Goal: Task Accomplishment & Management: Complete application form

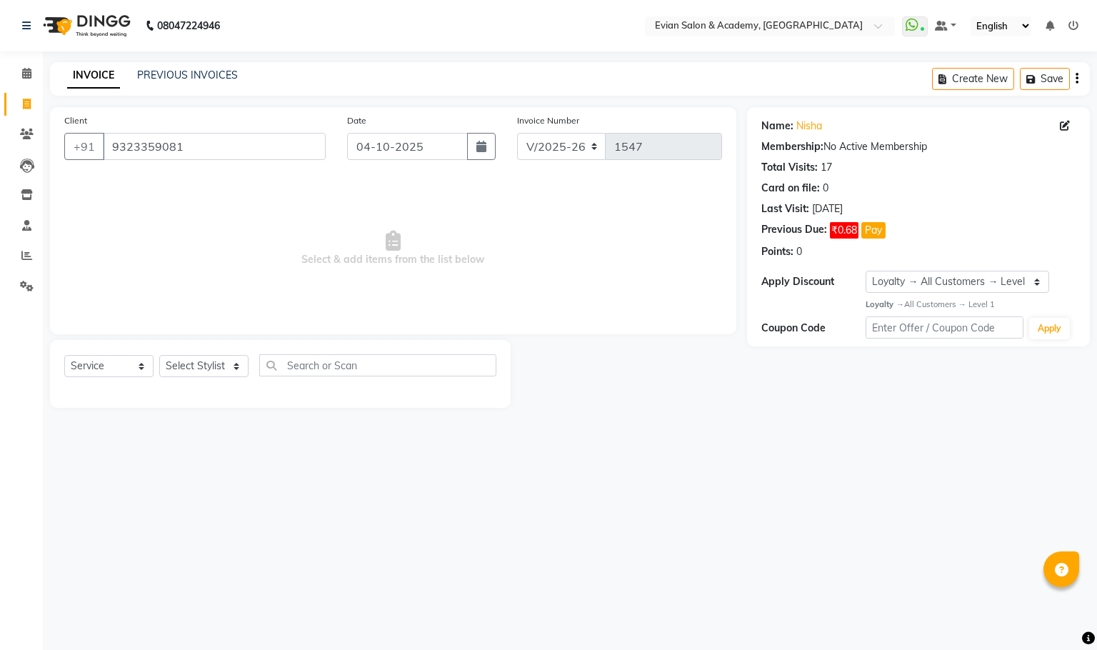
select select "4688"
select select "service"
select select "1: Object"
click at [159, 148] on input "9323359081" at bounding box center [214, 146] width 223 height 27
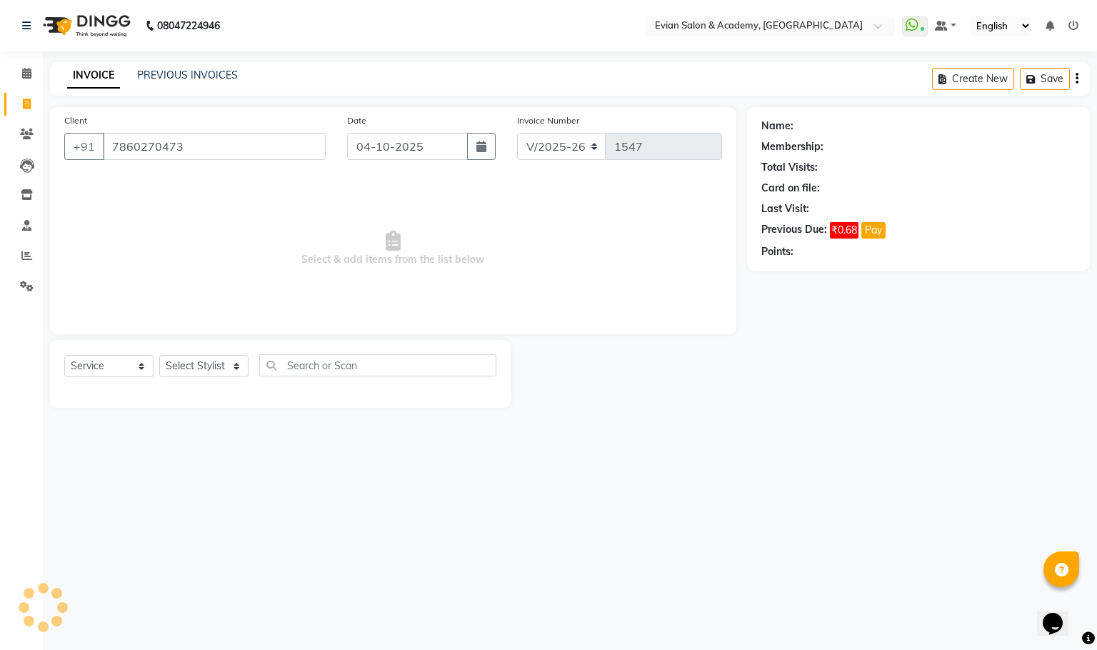
type input "7860270473"
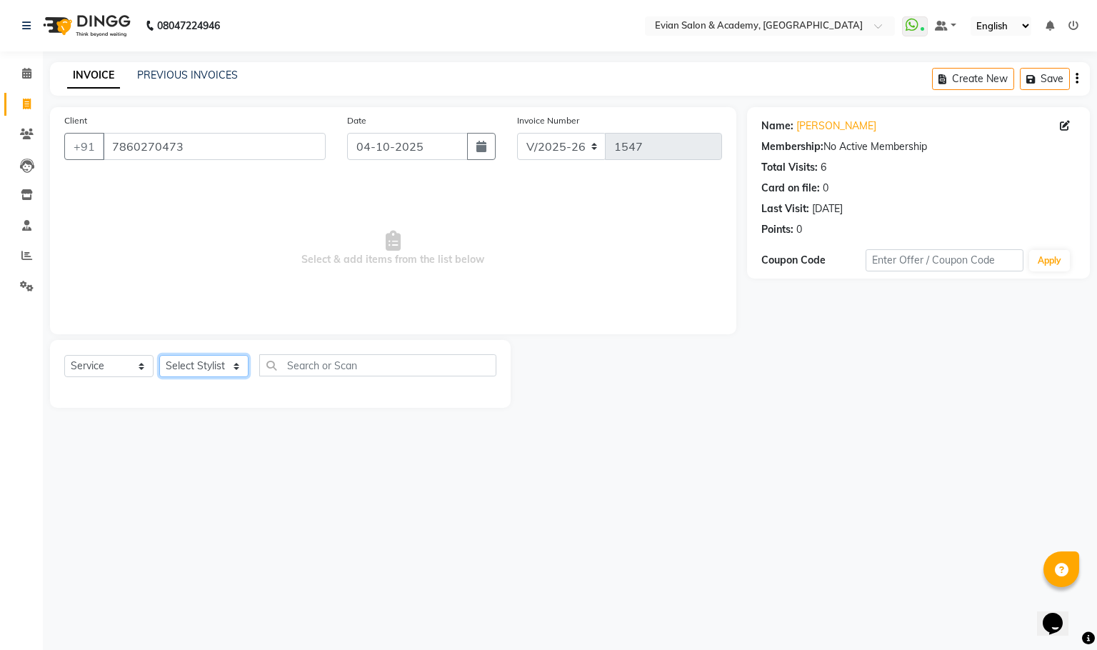
click at [219, 363] on select "Select Stylist [PERSON_NAME] SIR Admin ANAS [PERSON_NAME] DISHA FAIZ Ghansoli d…" at bounding box center [203, 366] width 89 height 22
select select "91752"
click at [159, 356] on select "Select Stylist [PERSON_NAME] SIR Admin ANAS [PERSON_NAME] DISHA FAIZ Ghansoli d…" at bounding box center [203, 366] width 89 height 22
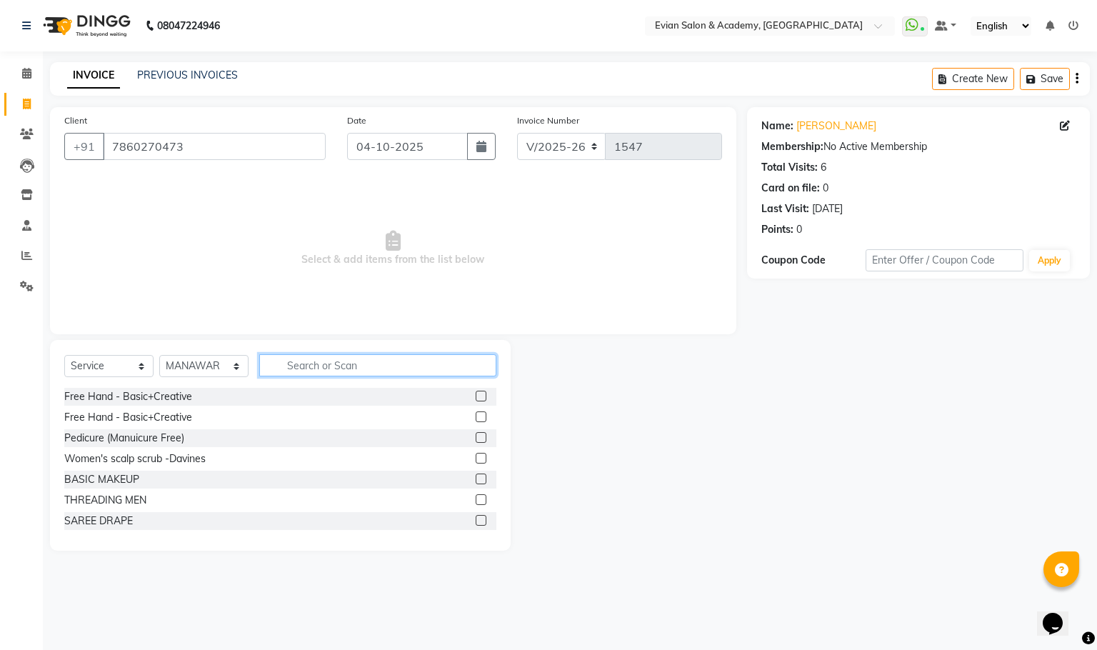
click at [335, 369] on input "text" at bounding box center [377, 365] width 237 height 22
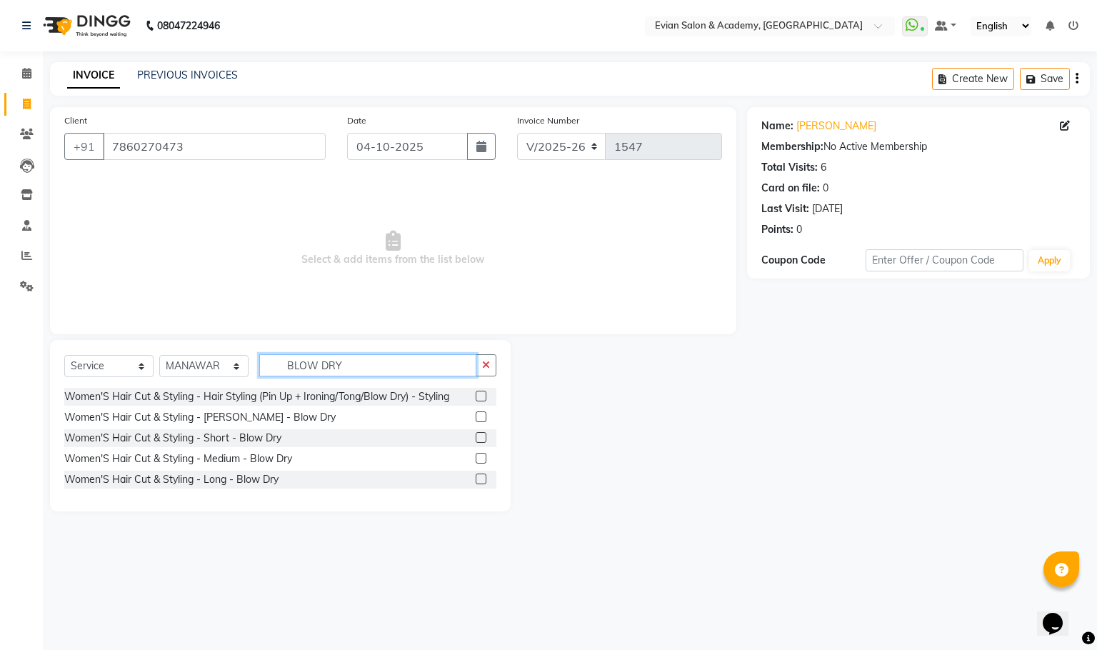
type input "BLOW DRY"
click at [479, 461] on label at bounding box center [481, 458] width 11 height 11
click at [479, 461] on input "checkbox" at bounding box center [480, 458] width 9 height 9
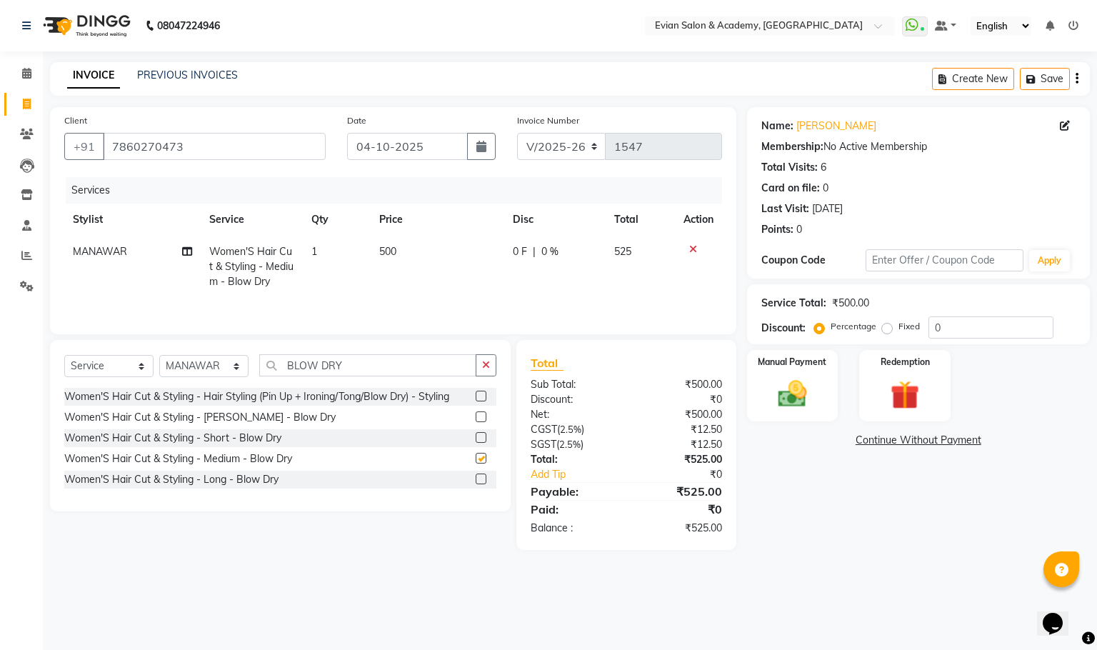
checkbox input "false"
click at [419, 232] on th "Price" at bounding box center [438, 220] width 134 height 32
click at [411, 266] on td "500" at bounding box center [438, 267] width 134 height 62
select select "91752"
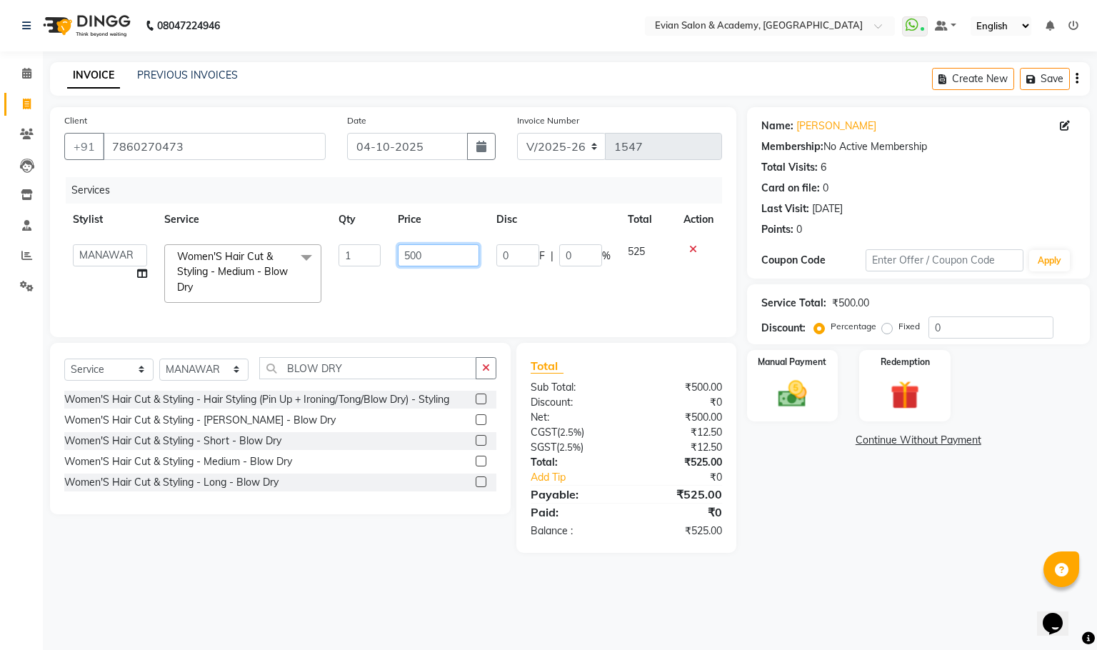
click at [423, 254] on input "500" at bounding box center [438, 255] width 81 height 22
type input "525"
click at [941, 341] on div "Service Total: ₹500.00 Discount: Percentage Fixed 0" at bounding box center [918, 314] width 343 height 60
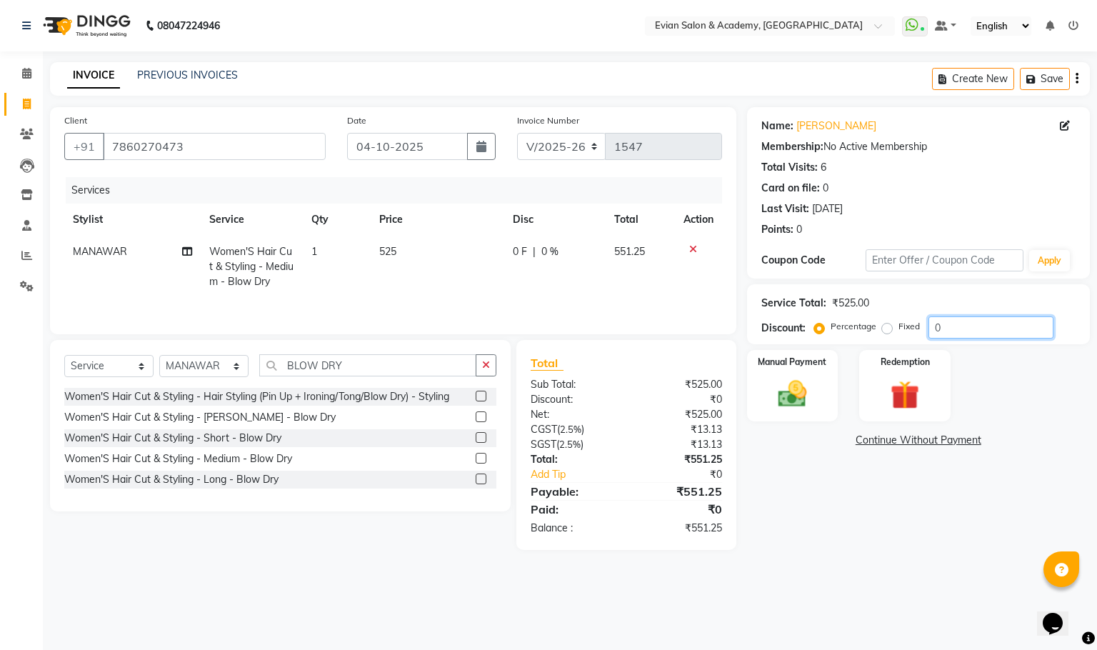
click at [952, 324] on input "0" at bounding box center [991, 327] width 125 height 22
type input "020"
click at [1079, 80] on div "Create New Save" at bounding box center [1011, 79] width 158 height 34
click at [411, 257] on td "525" at bounding box center [436, 267] width 133 height 62
select select "91752"
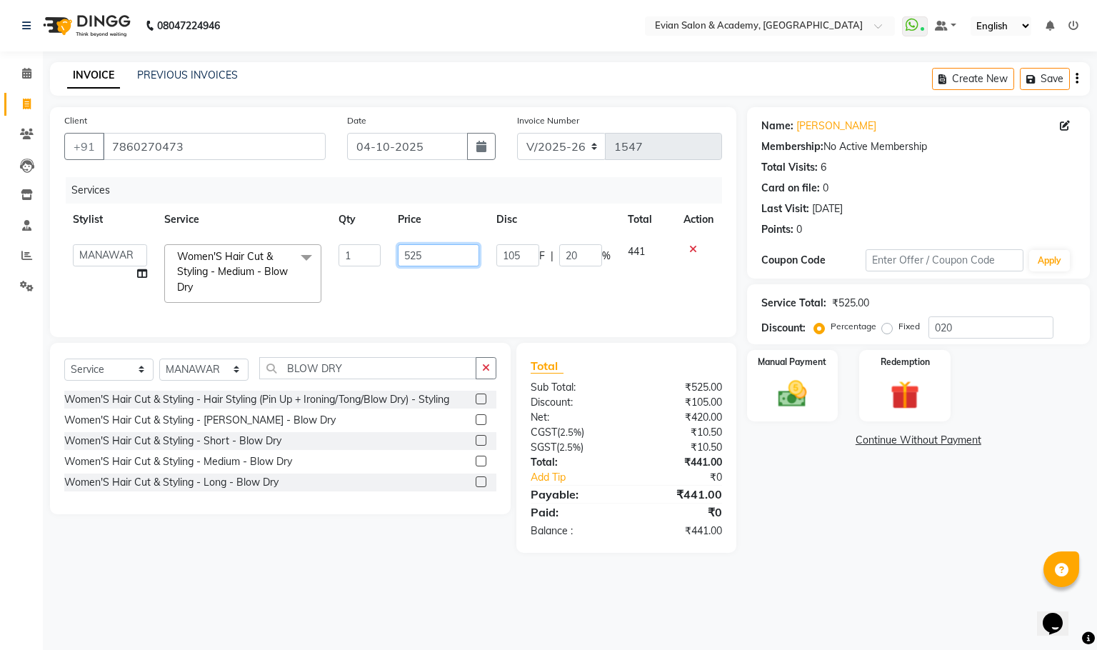
click at [425, 251] on input "525" at bounding box center [438, 255] width 81 height 22
type input "5"
type input "400"
click at [873, 574] on main "INVOICE PREVIOUS INVOICES Create New Save Client [PHONE_NUMBER] Date [DATE] Inv…" at bounding box center [570, 318] width 1054 height 512
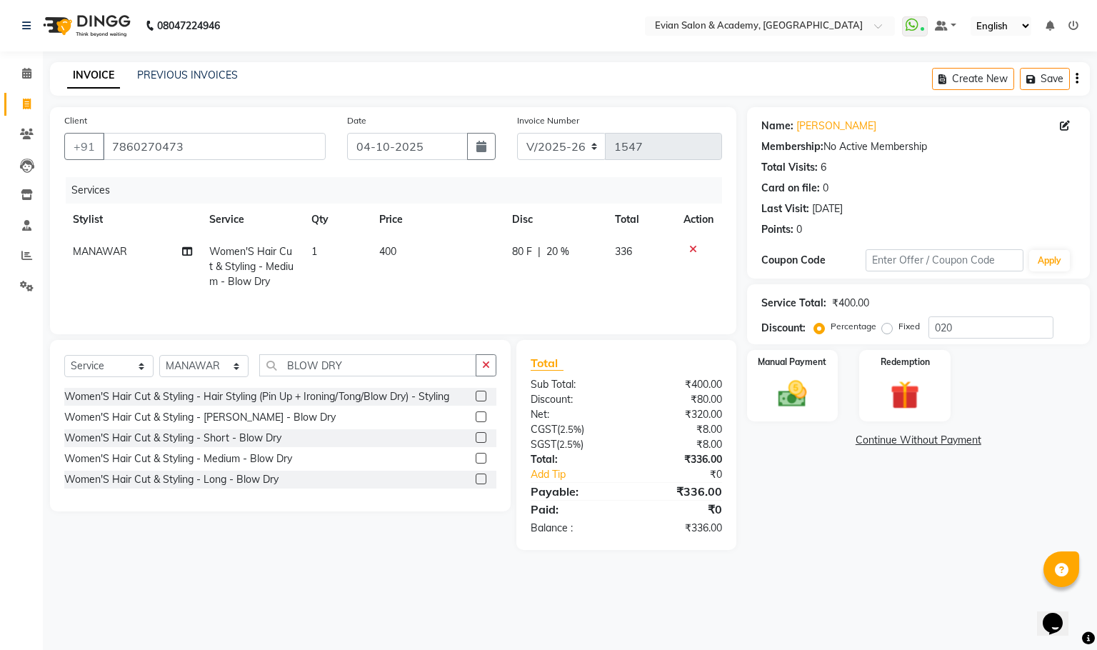
click at [1076, 79] on icon "button" at bounding box center [1077, 79] width 3 height 1
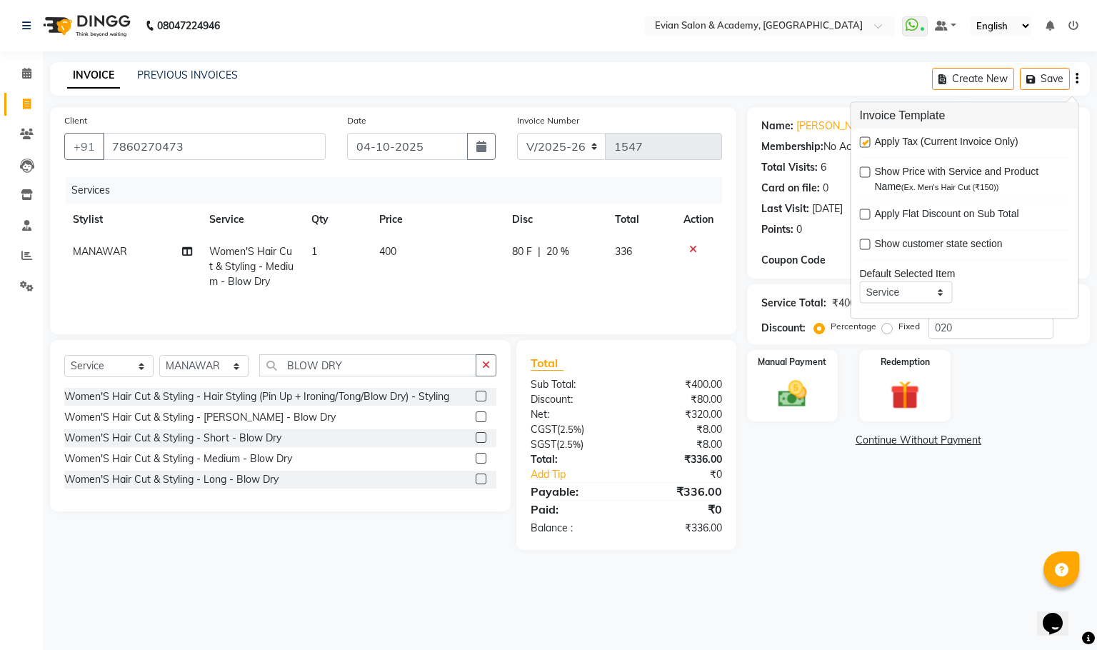
click at [869, 135] on div "Apply Tax (Current Invoice Only)" at bounding box center [965, 143] width 210 height 18
click at [868, 140] on label at bounding box center [865, 142] width 11 height 11
click at [868, 140] on input "checkbox" at bounding box center [864, 143] width 9 height 9
click at [868, 140] on label at bounding box center [865, 142] width 11 height 11
click at [868, 140] on input "checkbox" at bounding box center [864, 143] width 9 height 9
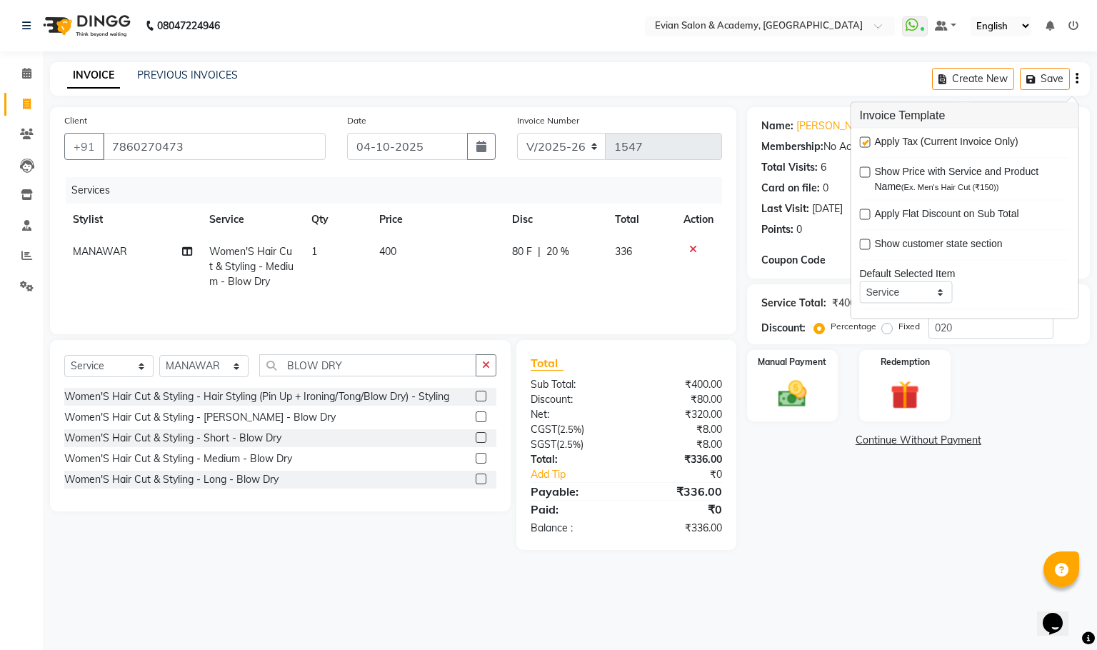
click at [862, 146] on label at bounding box center [865, 142] width 11 height 11
click at [862, 146] on input "checkbox" at bounding box center [864, 143] width 9 height 9
click at [862, 146] on label at bounding box center [865, 142] width 11 height 11
click at [862, 146] on input "checkbox" at bounding box center [864, 143] width 9 height 9
checkbox input "true"
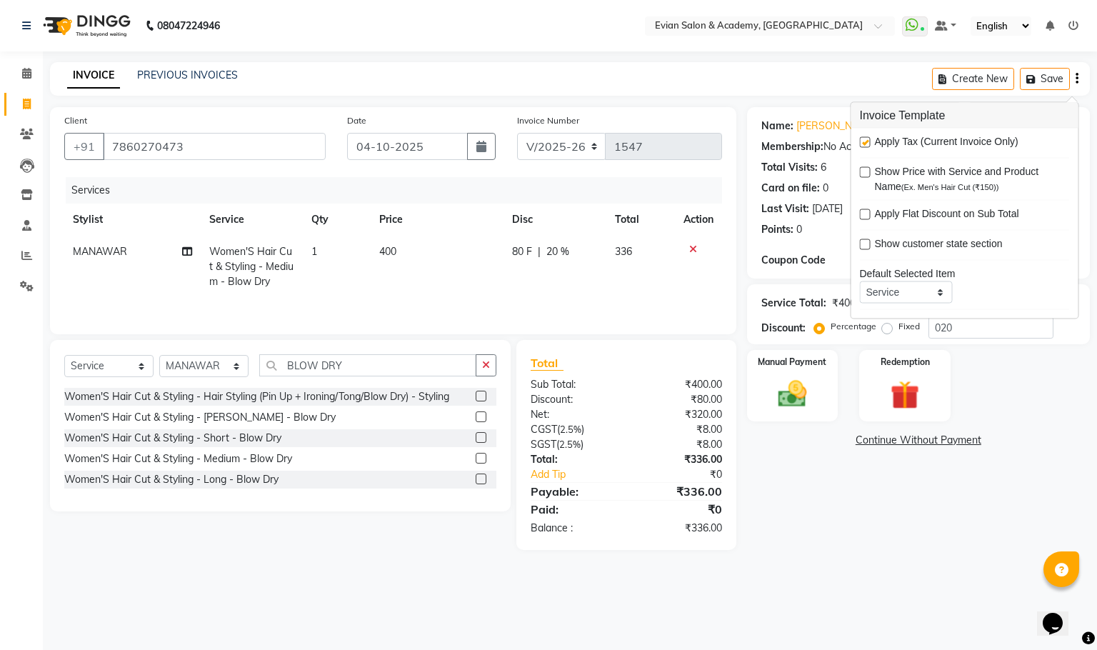
click at [817, 493] on div "Name: [PERSON_NAME] Membership: No Active Membership Total Visits: 6 Card on fi…" at bounding box center [924, 328] width 354 height 443
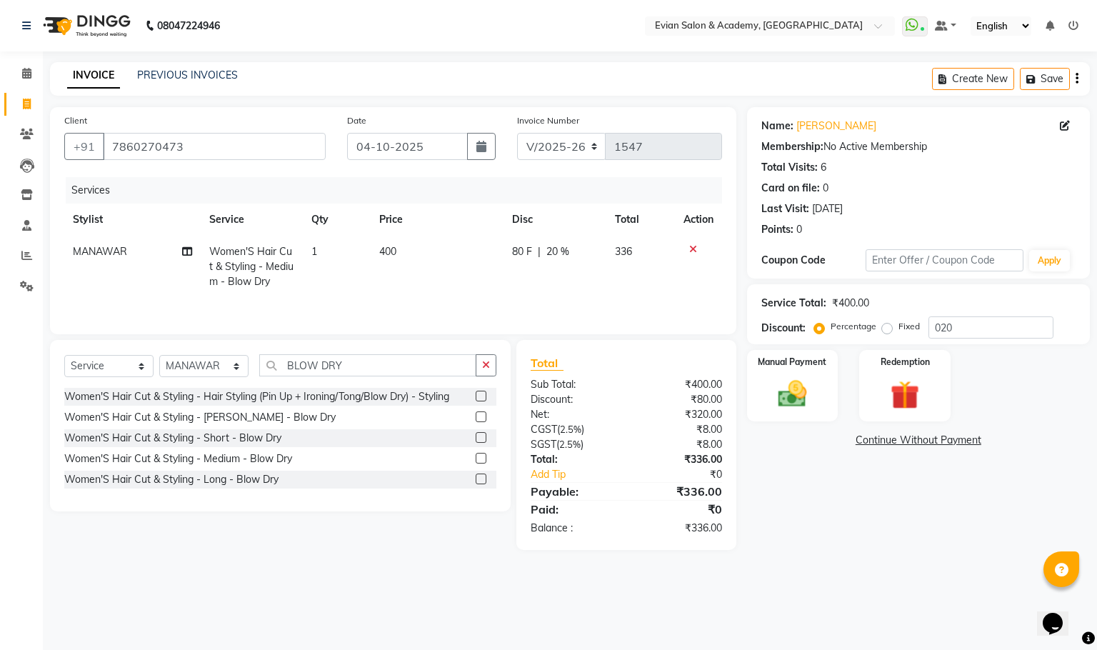
click at [1076, 71] on button "button" at bounding box center [1077, 79] width 3 height 34
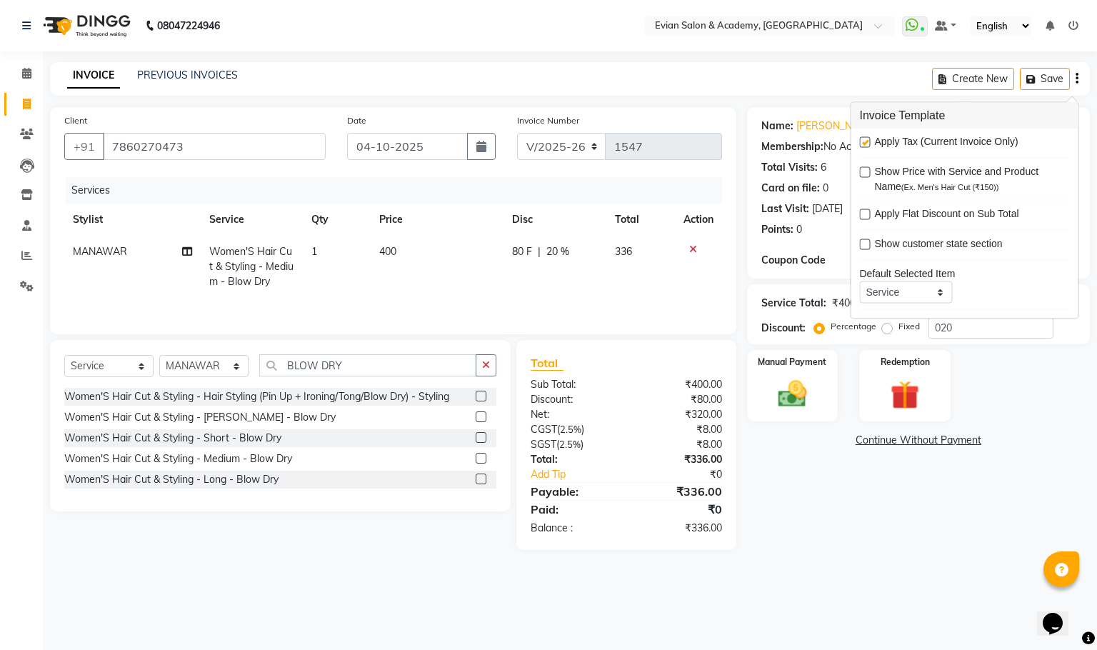
click at [866, 171] on label at bounding box center [865, 172] width 11 height 11
click at [866, 171] on input "checkbox" at bounding box center [864, 173] width 9 height 9
click at [864, 136] on div "Apply Tax (Current Invoice Only)" at bounding box center [965, 143] width 210 height 18
click at [866, 174] on label at bounding box center [865, 172] width 11 height 11
click at [866, 174] on input "checkbox" at bounding box center [864, 173] width 9 height 9
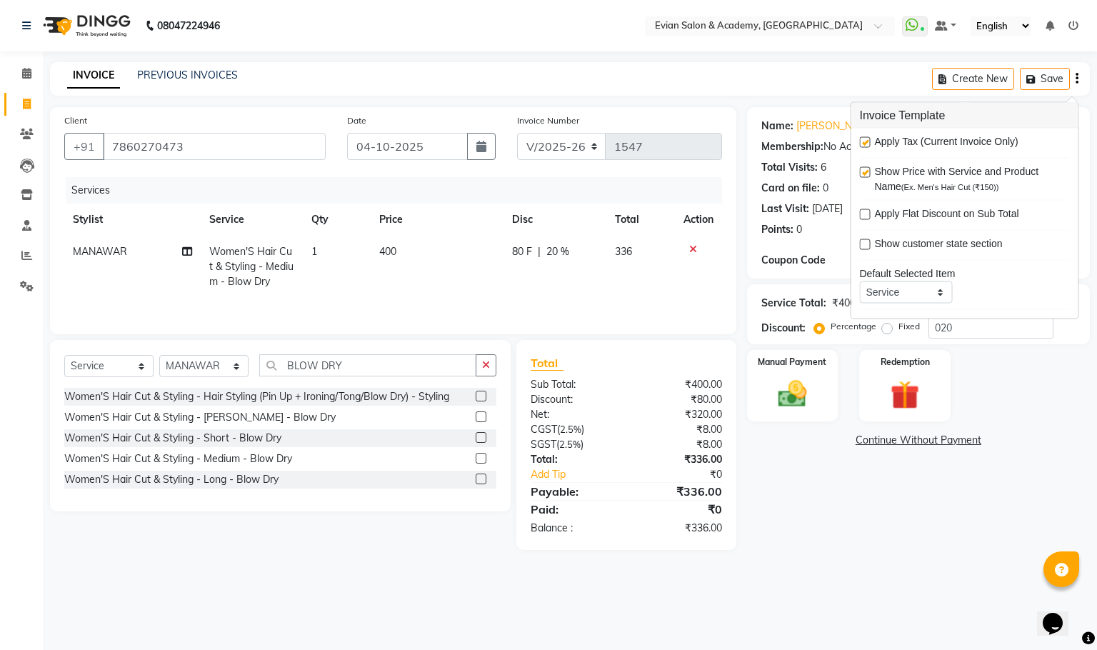
checkbox input "false"
click at [869, 245] on label at bounding box center [865, 244] width 11 height 11
click at [869, 245] on input "checkbox" at bounding box center [864, 245] width 9 height 9
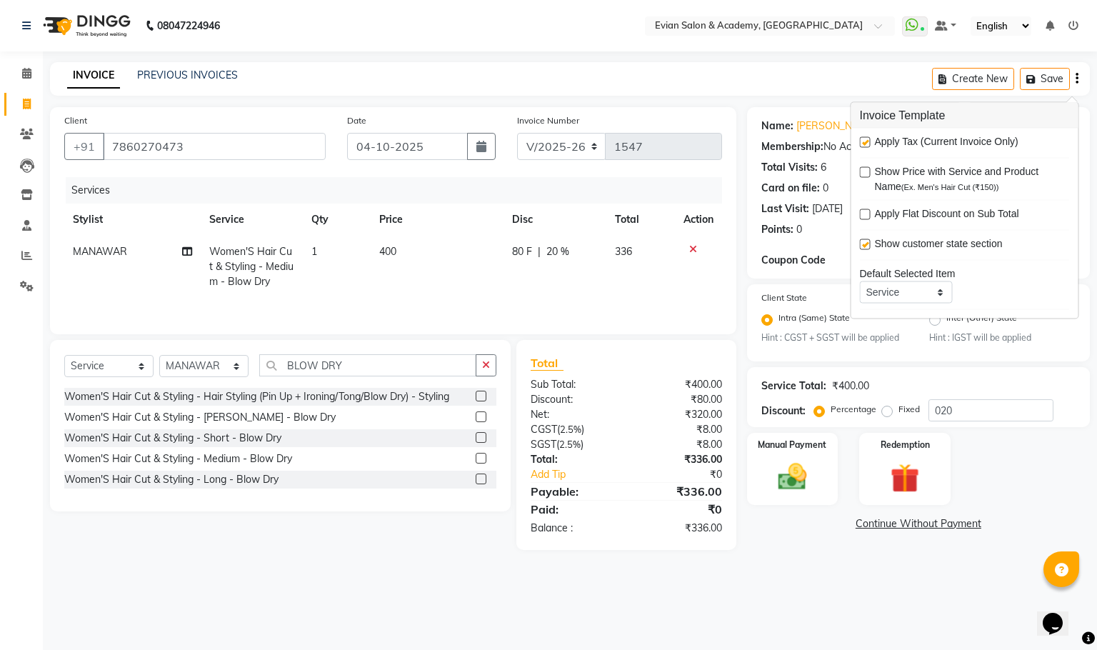
click at [869, 245] on label at bounding box center [865, 244] width 11 height 11
click at [869, 245] on input "checkbox" at bounding box center [864, 245] width 9 height 9
checkbox input "false"
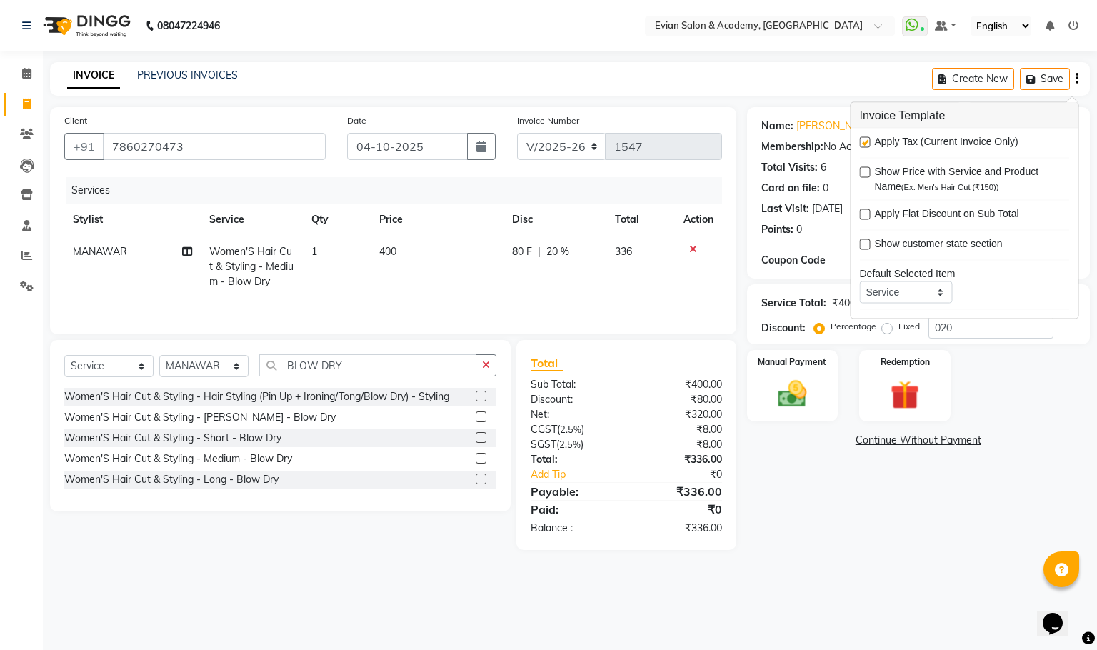
click at [864, 142] on label at bounding box center [865, 142] width 11 height 11
click at [864, 142] on input "checkbox" at bounding box center [864, 143] width 9 height 9
checkbox input "false"
click at [392, 273] on td "400" at bounding box center [438, 267] width 134 height 62
select select "91752"
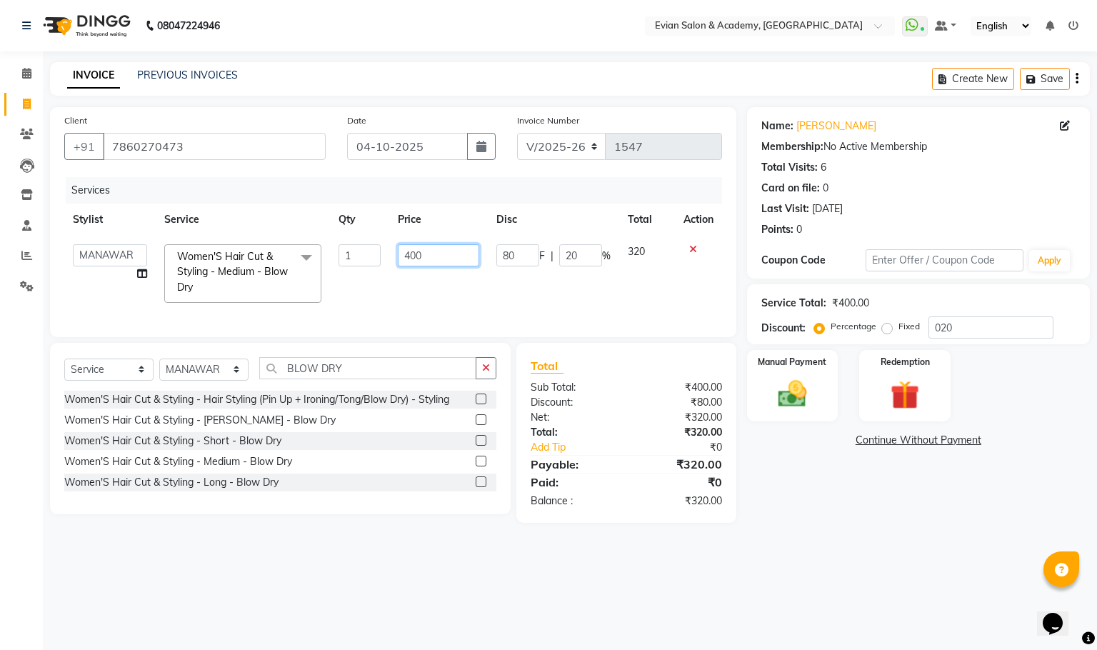
click at [427, 255] on input "400" at bounding box center [438, 255] width 81 height 22
type input "4"
type input "525"
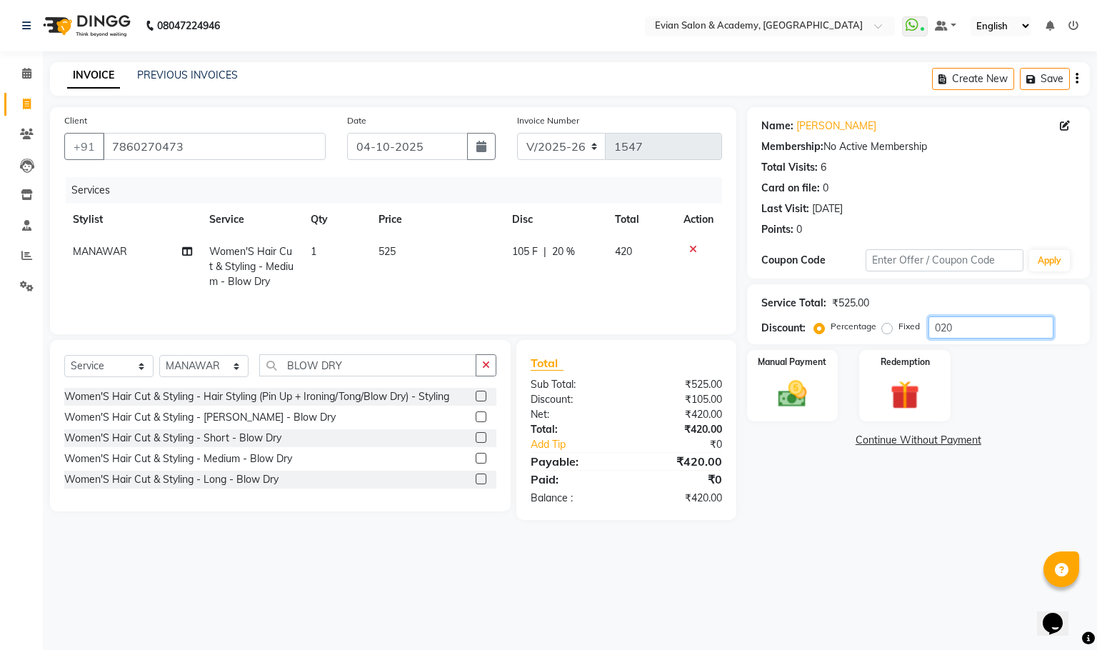
click at [973, 334] on input "020" at bounding box center [991, 327] width 125 height 22
click at [811, 405] on img at bounding box center [792, 394] width 49 height 34
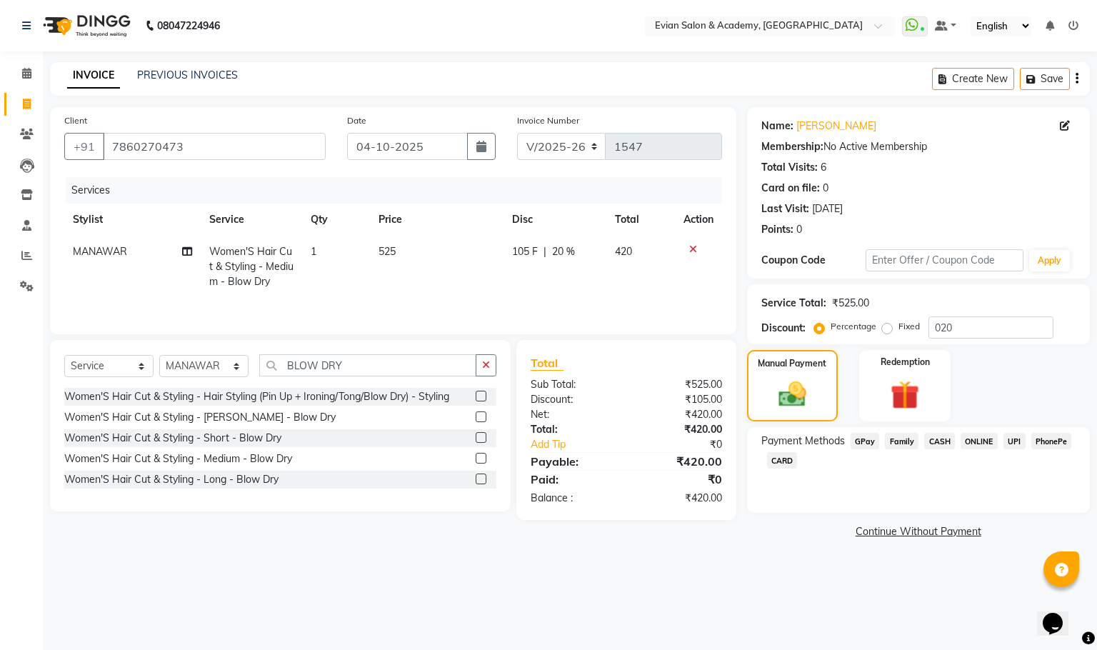
click at [862, 439] on span "GPay" at bounding box center [865, 441] width 29 height 16
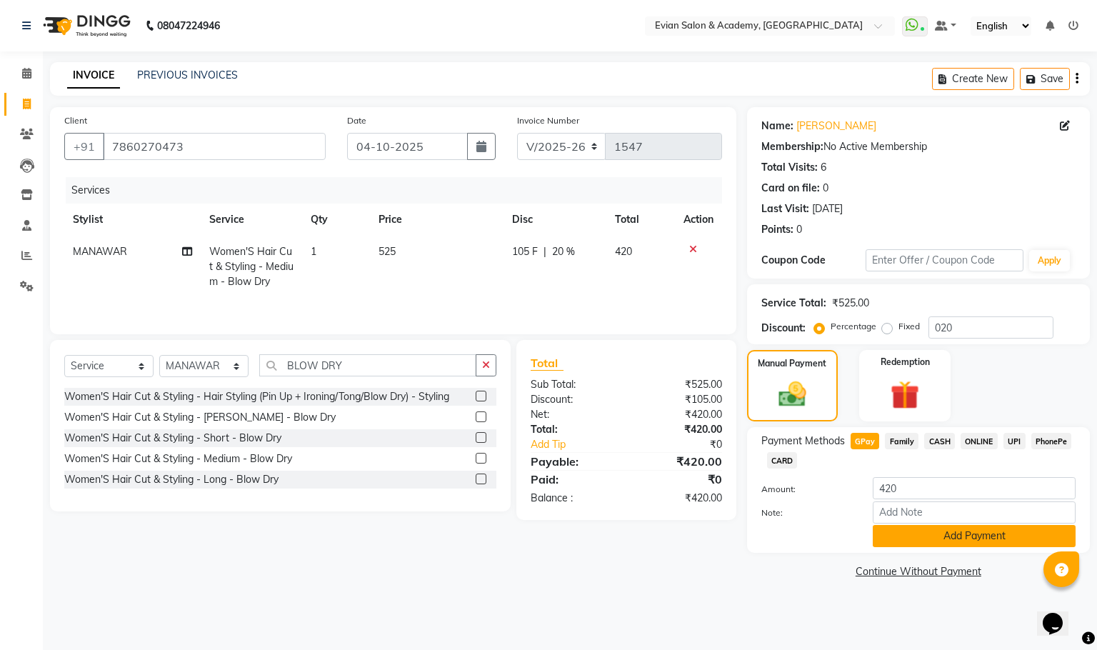
click at [936, 536] on button "Add Payment" at bounding box center [974, 536] width 203 height 22
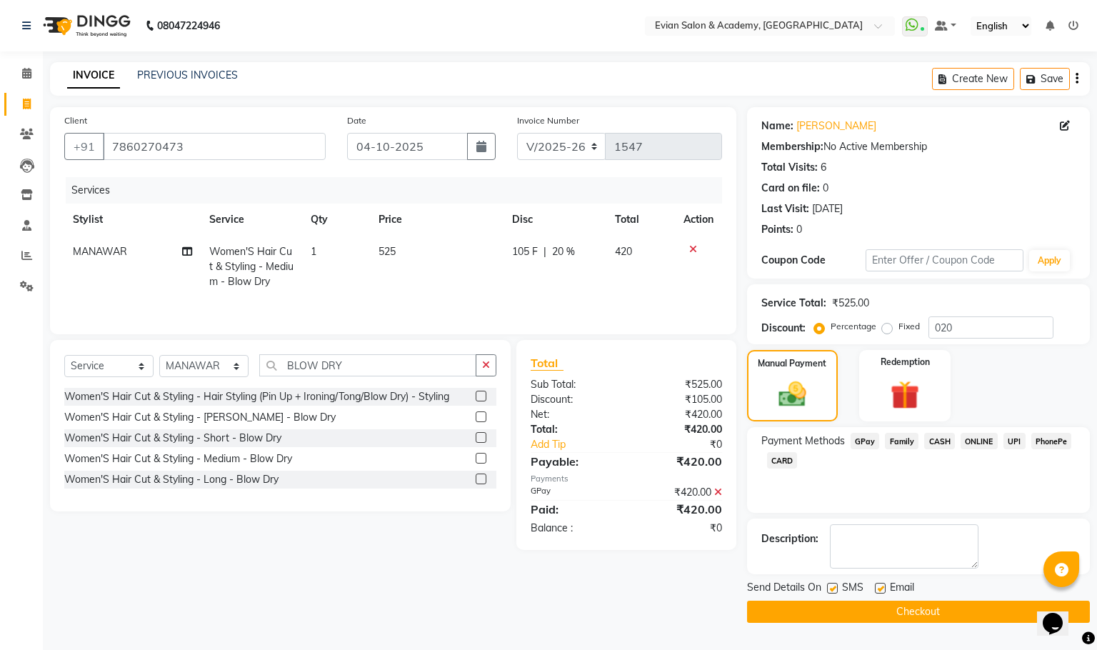
click at [846, 614] on button "Checkout" at bounding box center [918, 612] width 343 height 22
